Goal: Task Accomplishment & Management: Complete application form

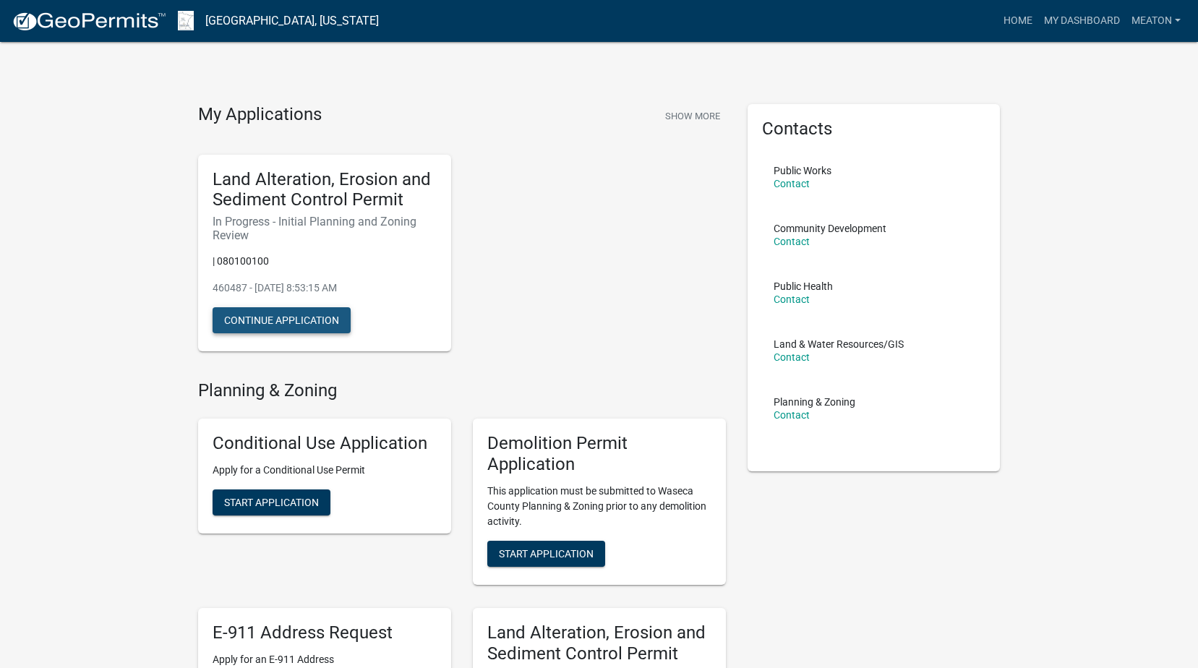
click at [316, 323] on button "Continue Application" at bounding box center [282, 320] width 138 height 26
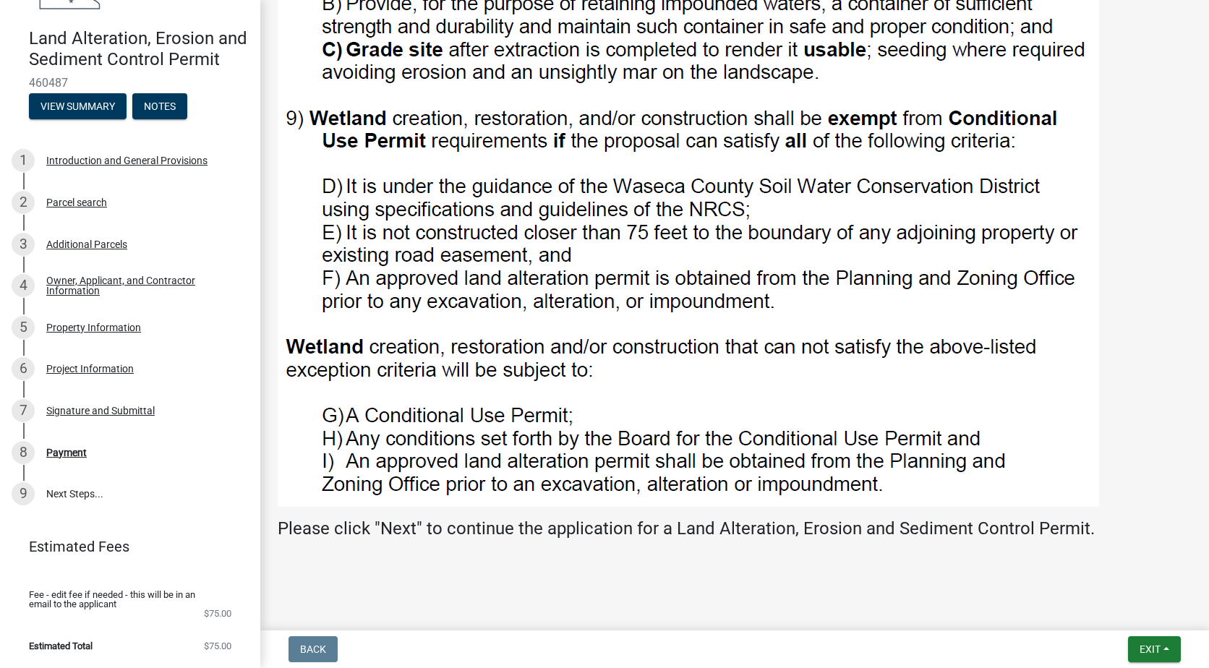
scroll to position [127, 0]
click at [65, 451] on div "Payment" at bounding box center [66, 453] width 40 height 10
click at [1169, 649] on button "Exit" at bounding box center [1154, 649] width 53 height 26
click at [107, 413] on div "Signature and Submittal" at bounding box center [100, 411] width 108 height 10
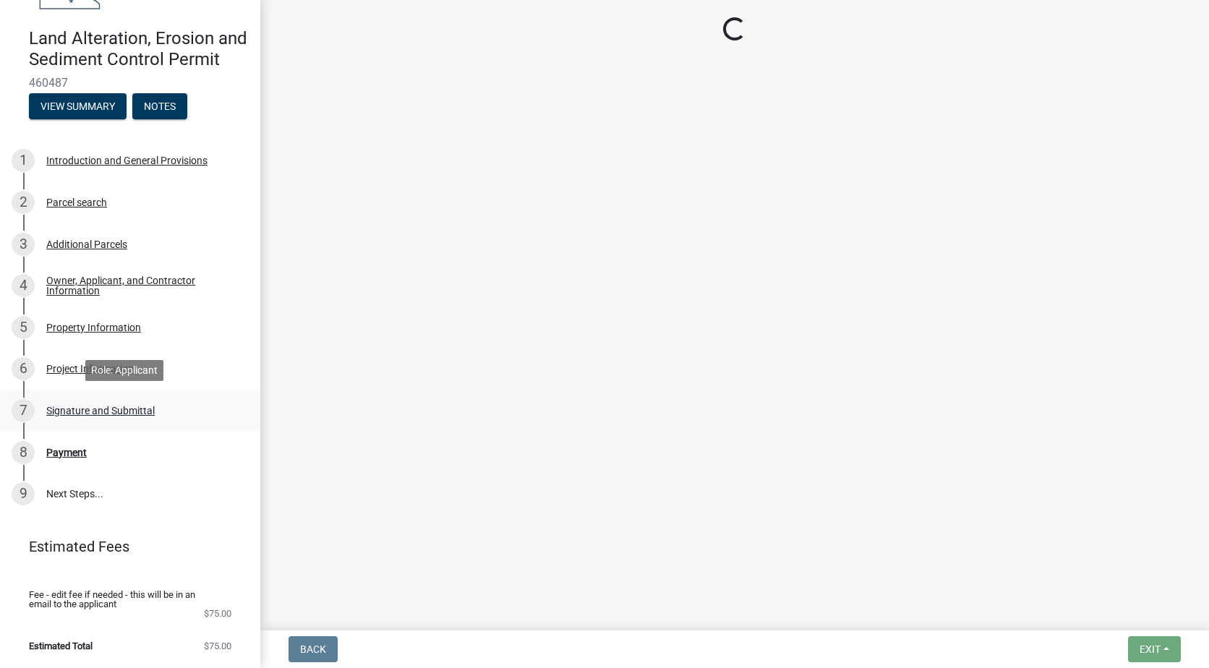
scroll to position [0, 0]
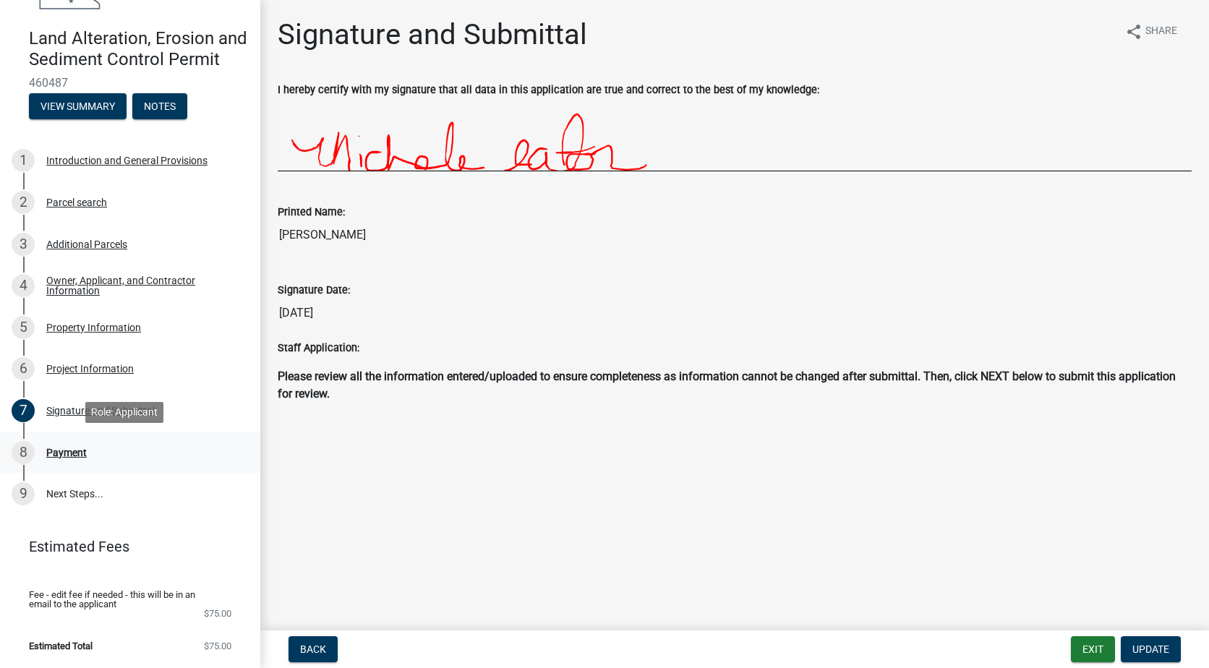
click at [69, 453] on div "Payment" at bounding box center [66, 453] width 40 height 10
click at [74, 644] on span "Estimated Total" at bounding box center [61, 645] width 64 height 9
click at [64, 455] on div "Payment" at bounding box center [66, 453] width 40 height 10
click at [59, 488] on link "9 Next Steps..." at bounding box center [130, 494] width 260 height 42
click at [72, 454] on div "Payment" at bounding box center [66, 453] width 40 height 10
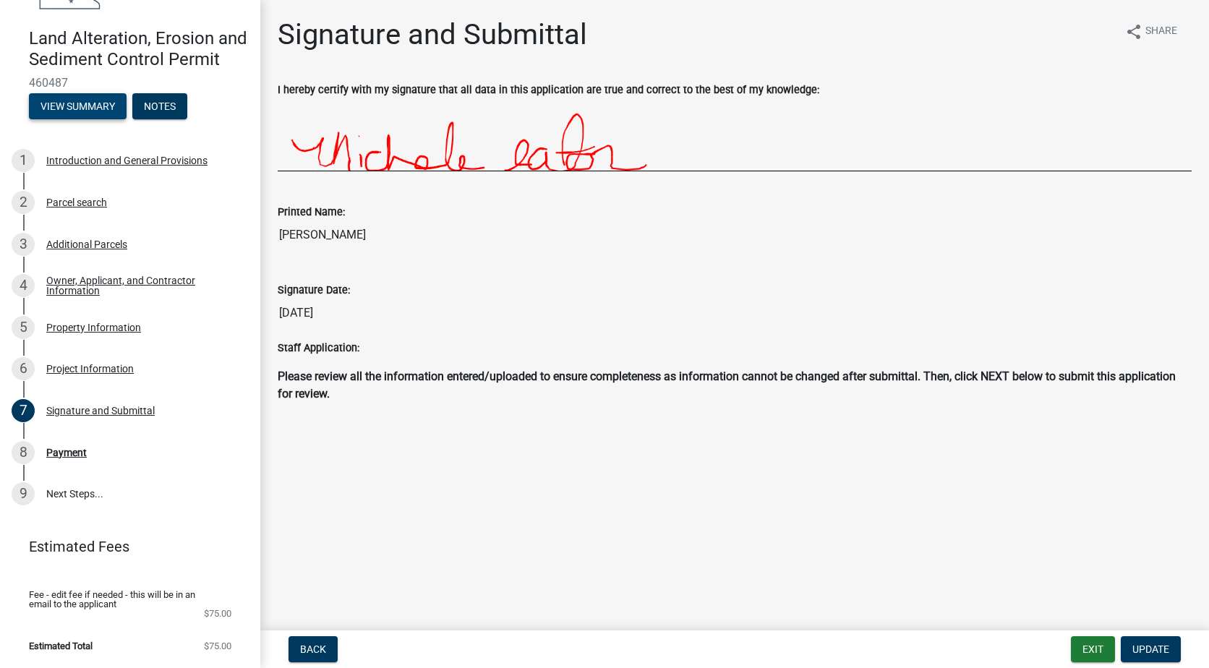
click at [82, 102] on button "View Summary" at bounding box center [78, 106] width 98 height 26
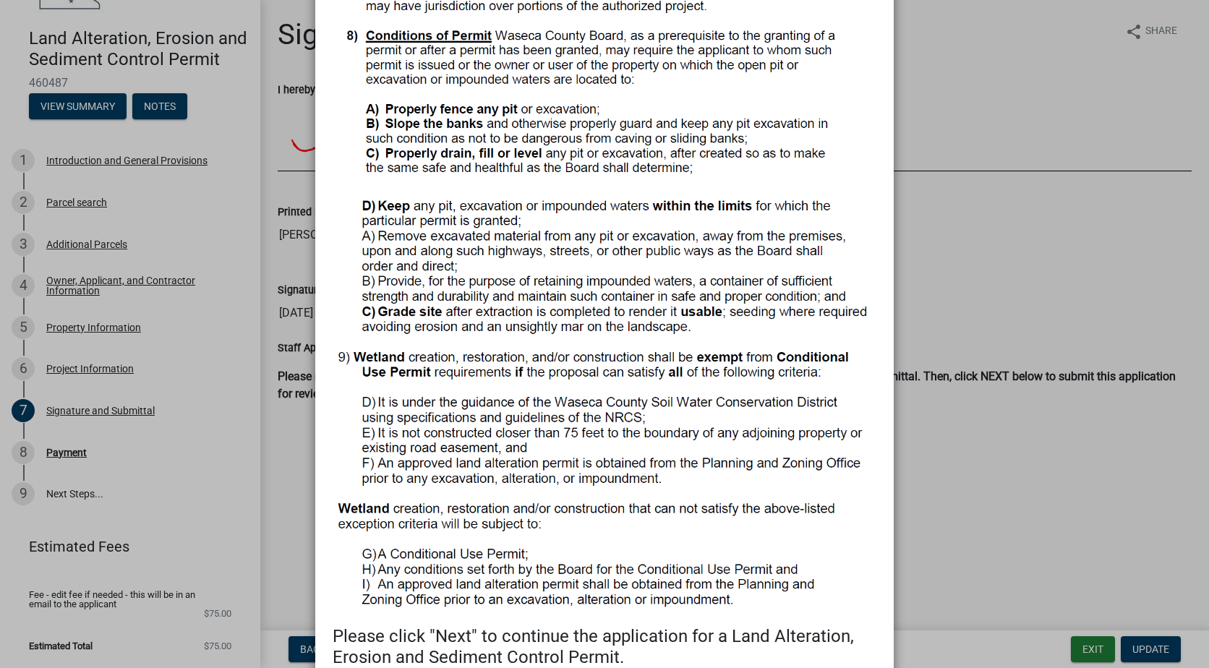
scroll to position [1160, 0]
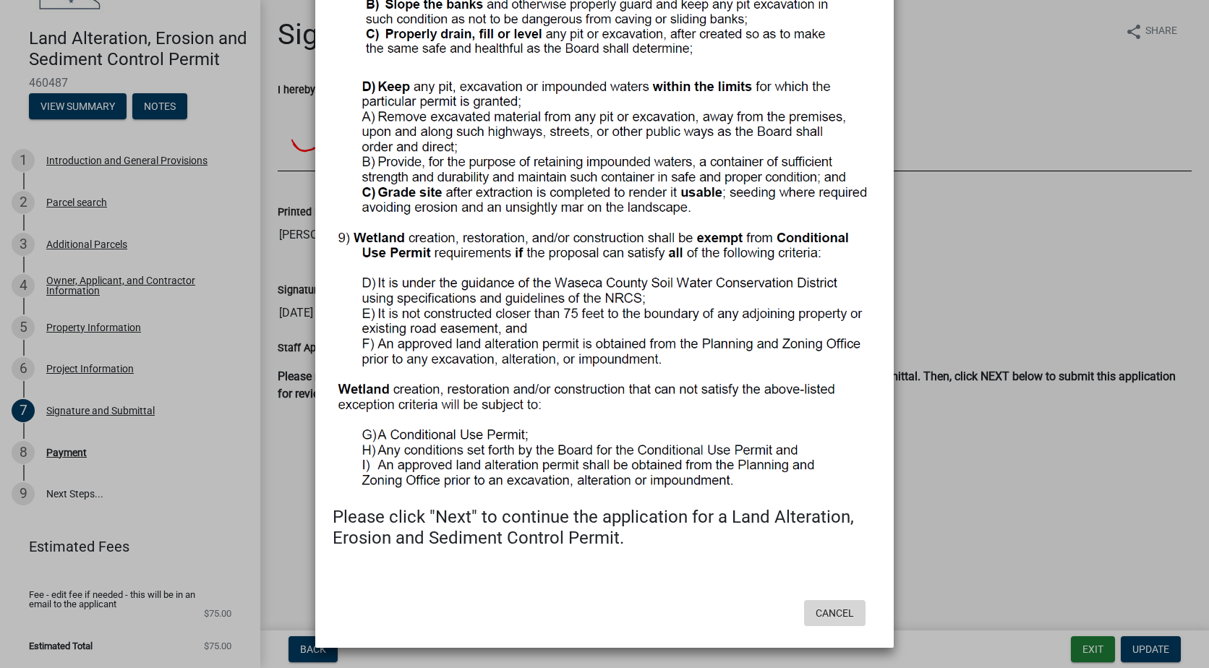
click at [840, 611] on button "Cancel" at bounding box center [834, 613] width 61 height 26
